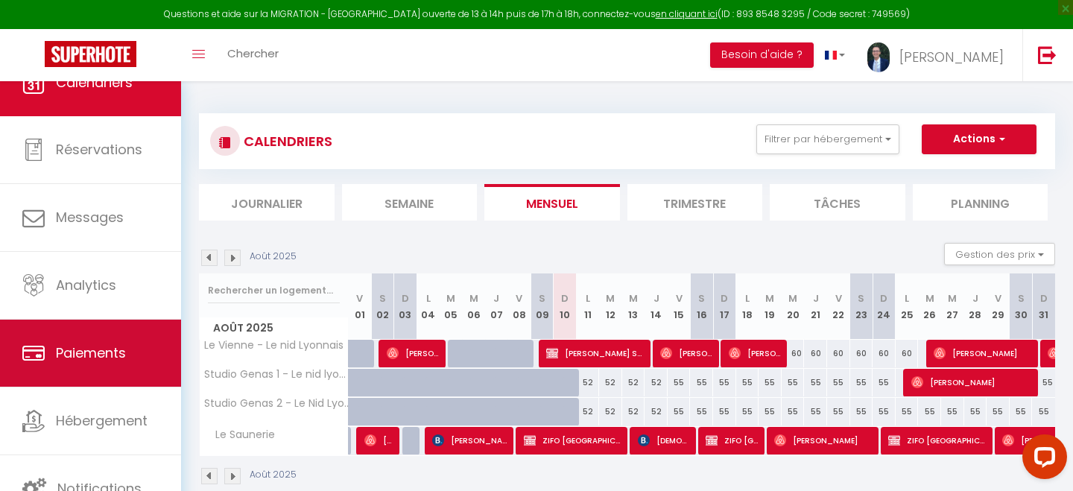
scroll to position [32, 0]
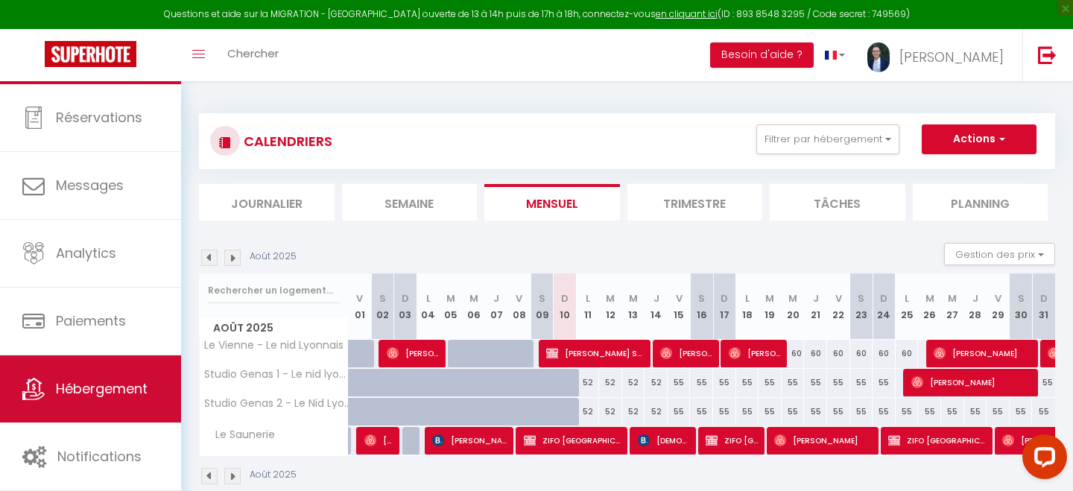
click at [91, 393] on span "Hébergement" at bounding box center [102, 388] width 92 height 19
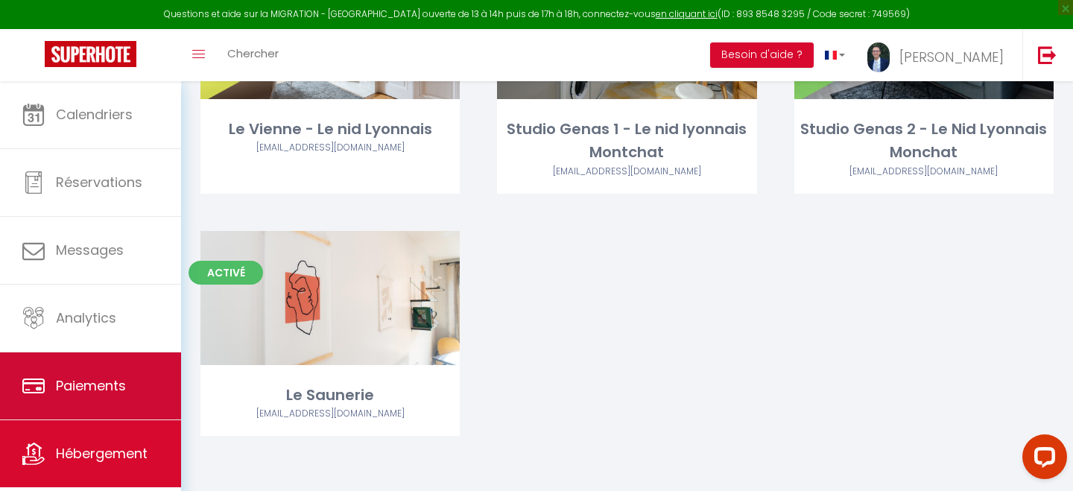
scroll to position [32, 0]
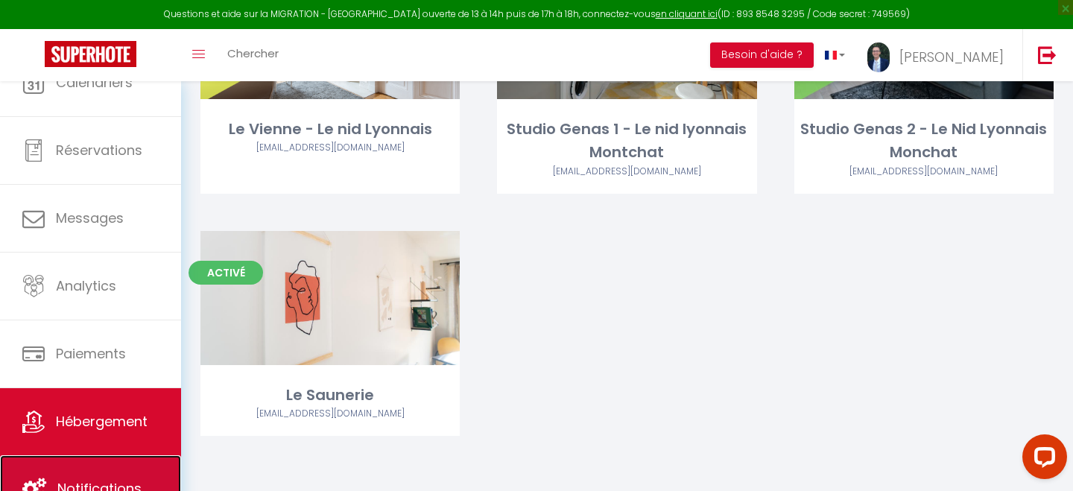
click at [76, 486] on span "Notifications" at bounding box center [99, 488] width 84 height 19
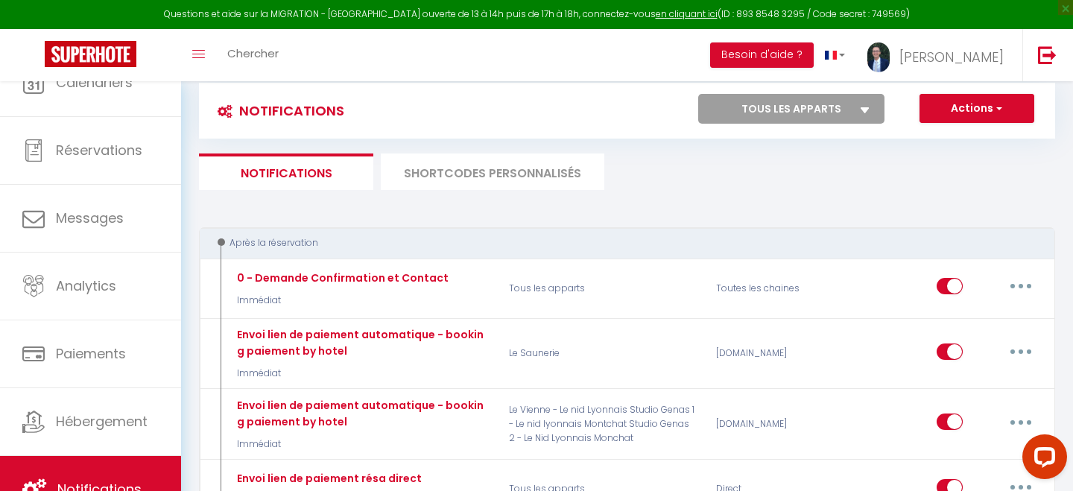
scroll to position [91, 0]
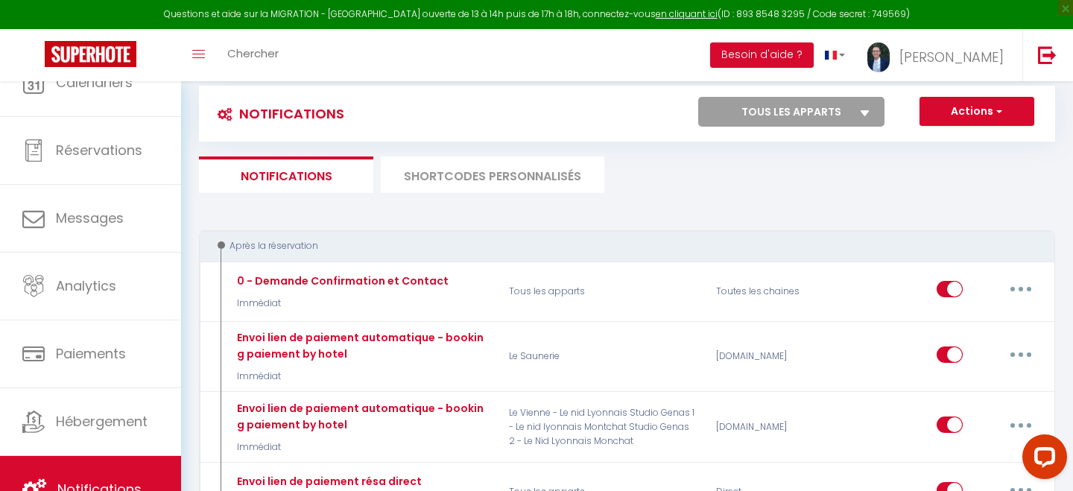
click at [440, 187] on li "SHORTCODES PERSONNALISÉS" at bounding box center [493, 174] width 224 height 37
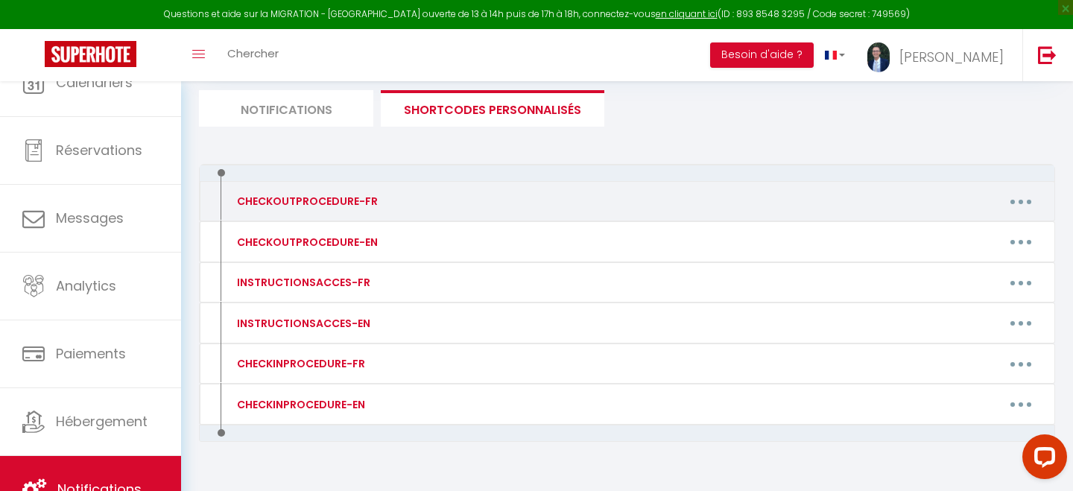
scroll to position [188, 0]
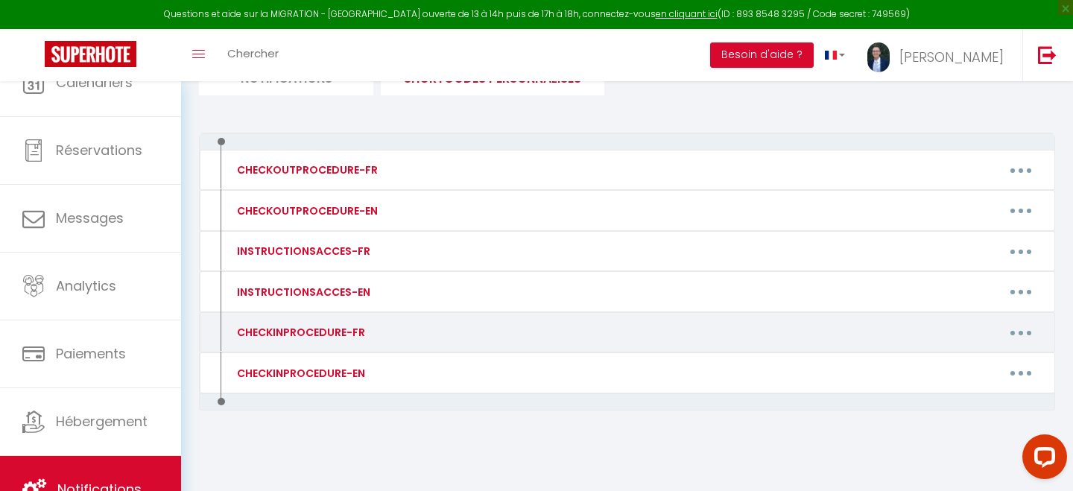
click at [302, 335] on div "CHECKINPROCEDURE-FR" at bounding box center [299, 332] width 132 height 16
click at [1012, 324] on button "button" at bounding box center [1021, 332] width 42 height 24
click at [948, 365] on link "Editer" at bounding box center [982, 366] width 110 height 25
type input "CHECKINPROCEDURE-FR"
type textarea "CHECKINPROCEDURE-FR"
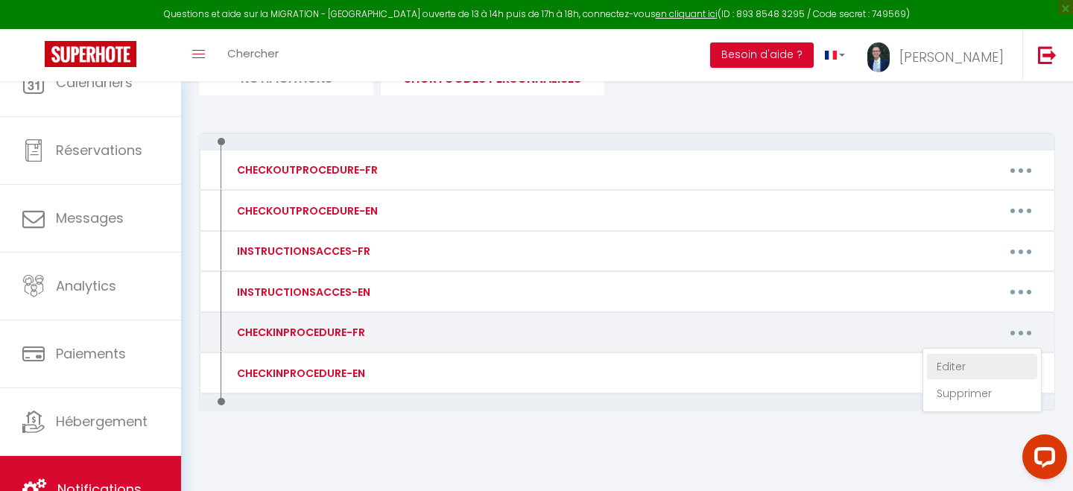
type textarea "Bonjour [GUEST:FIRST_NAME] , Voici le guide d'entrée du logement veuillez le co…"
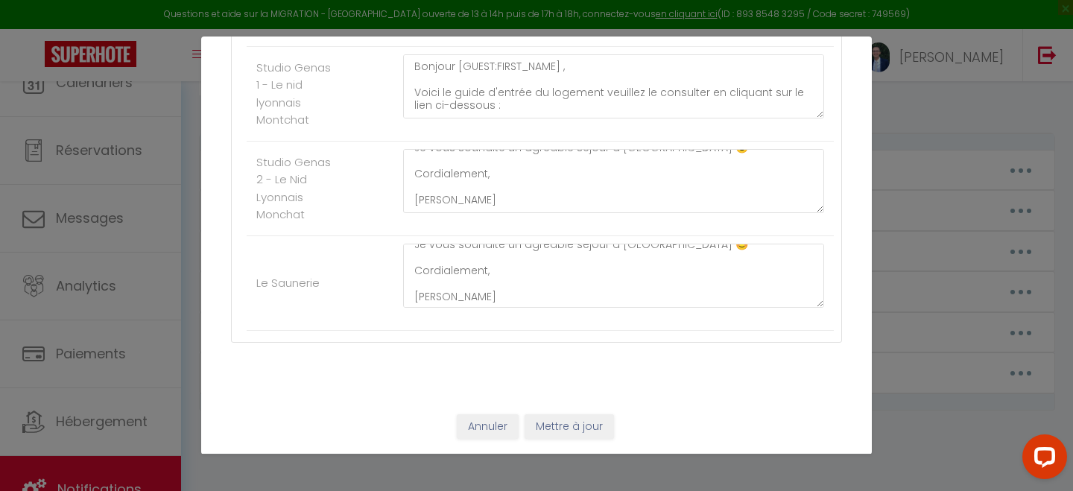
scroll to position [183, 0]
click at [478, 431] on button "Annuler" at bounding box center [488, 426] width 62 height 25
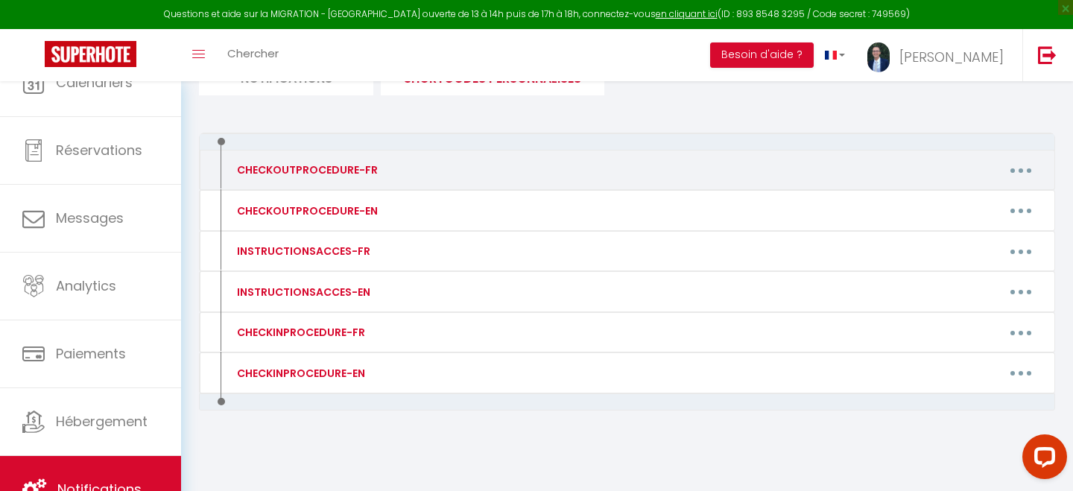
click at [1019, 167] on button "button" at bounding box center [1021, 170] width 42 height 24
click at [953, 204] on link "Editer" at bounding box center [982, 203] width 110 height 25
type input "CHECKOUTPROCEDURE-FR"
type textarea "CHECKOUTPROCEDURE-FR"
type textarea "1 - Laver et ranger votre vaisselle, jeter vos poubelles dans les containers de…"
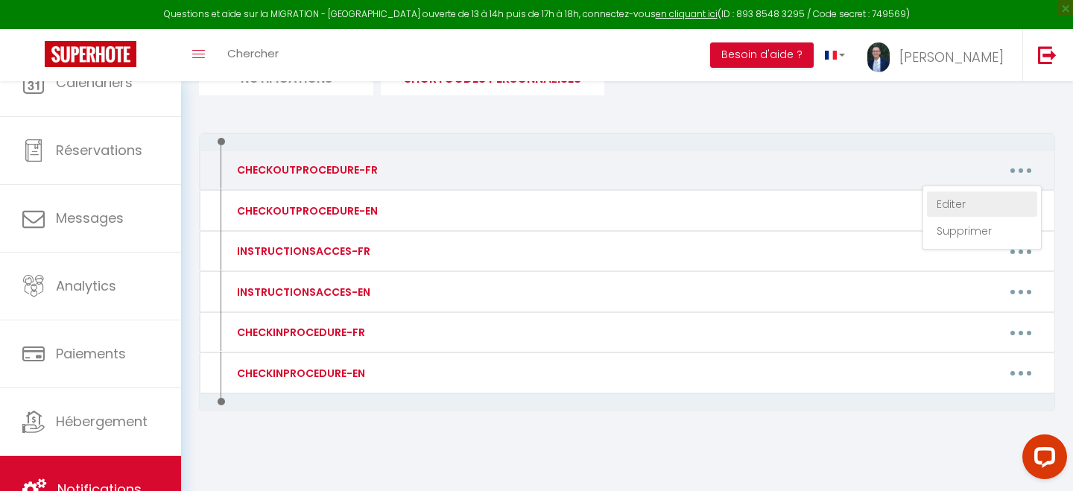
type textarea "1 - Laver et ranger votre vaisselle, jeter vos poubelles dans les containers de…"
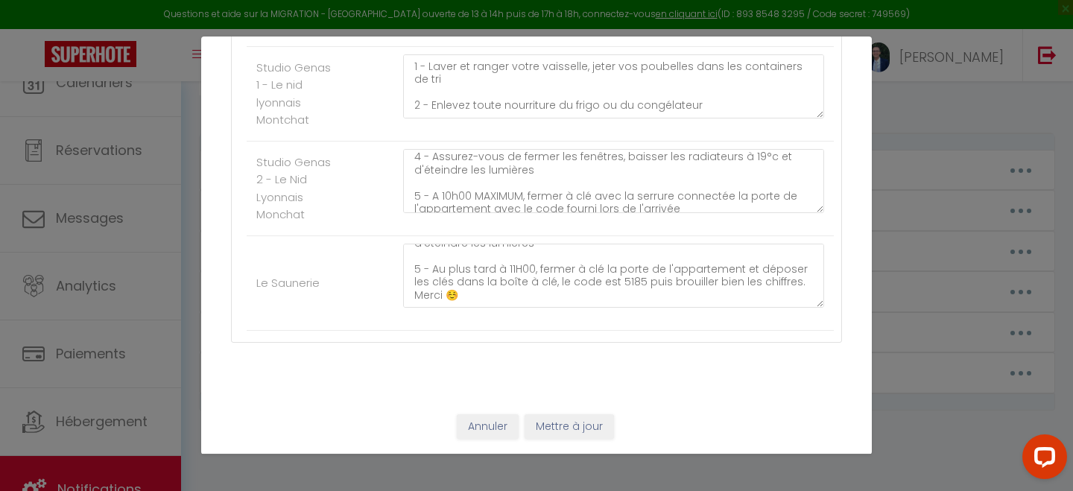
scroll to position [104, 0]
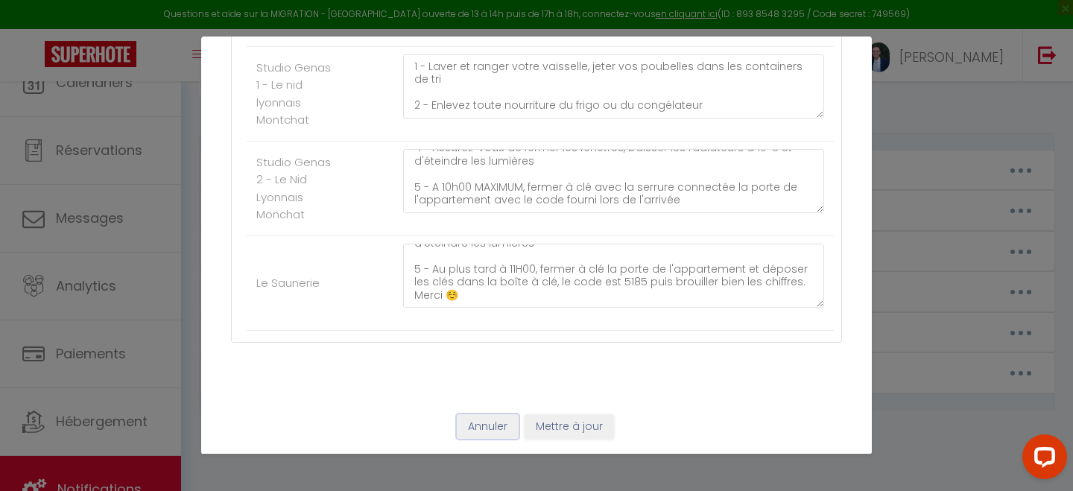
click at [484, 428] on button "Annuler" at bounding box center [488, 426] width 62 height 25
